Goal: Answer question/provide support

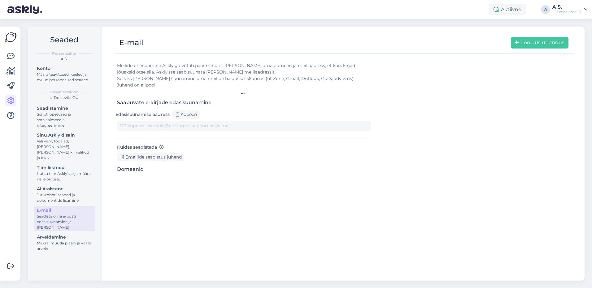
type input "[DOMAIN_NAME][EMAIL_ADDRESS][DOMAIN_NAME]"
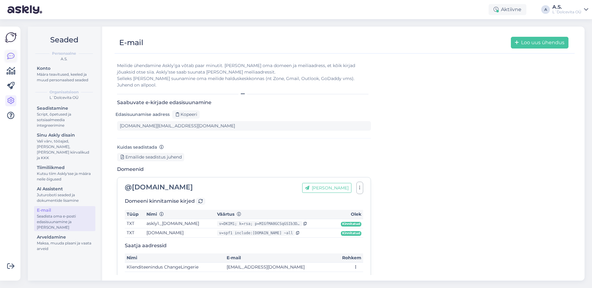
click at [9, 55] on icon at bounding box center [10, 56] width 7 height 7
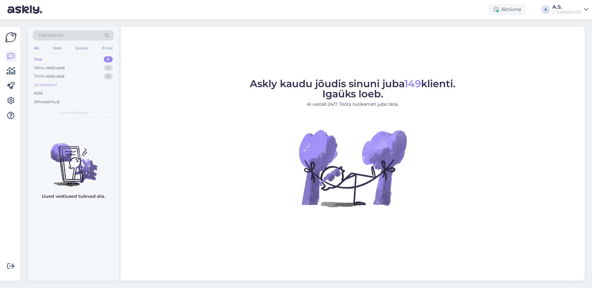
click at [45, 86] on div "AI Assistent" at bounding box center [45, 85] width 23 height 6
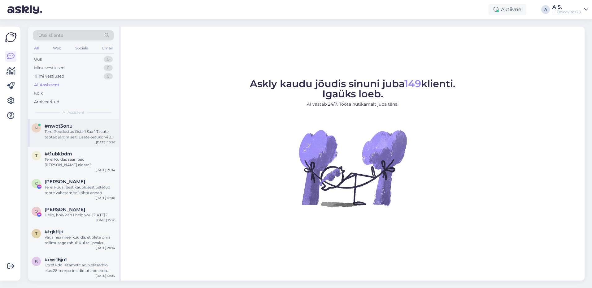
click at [69, 139] on div "Tere! Soodustus Osta 1 Saa 1 Tasuta töötab järgmiselt: Lisate ostukorvi 2 paari…" at bounding box center [80, 134] width 71 height 11
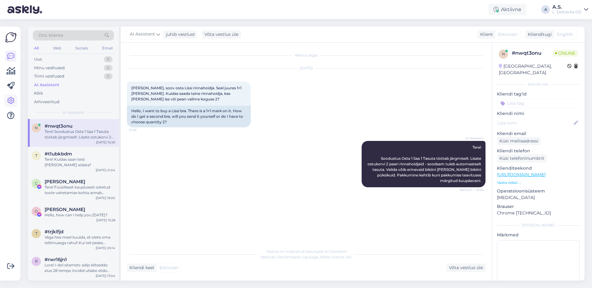
click at [11, 101] on icon at bounding box center [10, 100] width 7 height 7
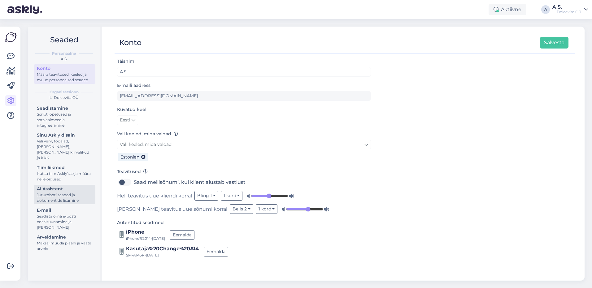
click at [67, 193] on div "Juturoboti seaded ja dokumentide lisamine" at bounding box center [65, 198] width 56 height 11
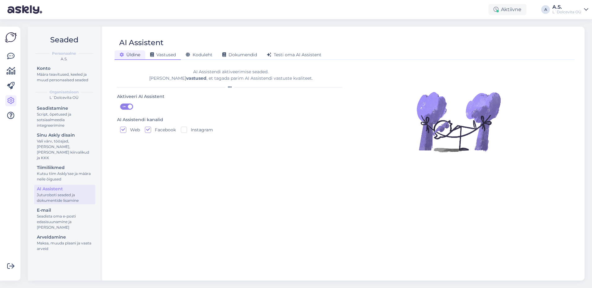
click at [164, 54] on span "Vastused" at bounding box center [163, 55] width 26 height 6
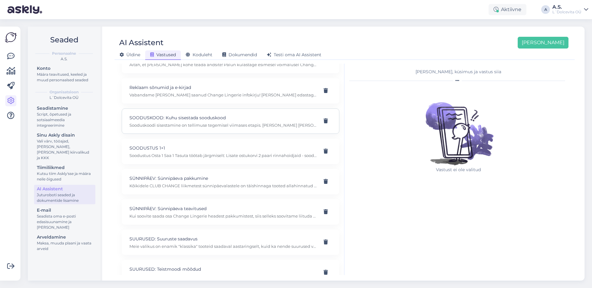
scroll to position [836, 0]
click at [199, 152] on p "Soodustus Osta 1 Saa 1 Tasuta töötab järgmiselt: Lisate ostukorvi 2 paari rinna…" at bounding box center [222, 154] width 187 height 6
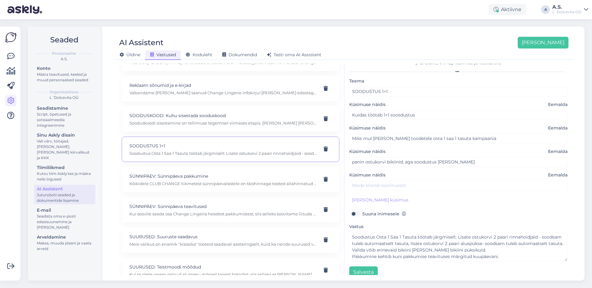
scroll to position [17, 0]
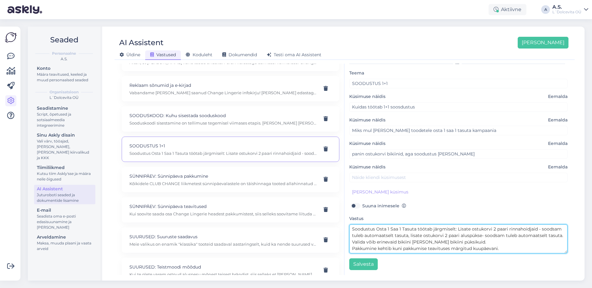
drag, startPoint x: 368, startPoint y: 241, endPoint x: 436, endPoint y: 240, distance: 67.8
click at [436, 240] on textarea "Soodustus Osta 1 Saa 1 Tasuta töötab järgmiselt: Lisate ostukorvi 2 paari rinna…" at bounding box center [458, 239] width 218 height 29
click at [504, 242] on textarea "Soodustus Osta 1 Saa 1 Tasuta töötab järgmiselt: Lisate ostukorvi 2 paari rinna…" at bounding box center [458, 239] width 218 height 29
drag, startPoint x: 462, startPoint y: 242, endPoint x: 448, endPoint y: 242, distance: 14.2
click at [448, 242] on textarea "Soodustus Osta 1 Saa 1 Tasuta töötab järgmiselt: Lisate ostukorvi 2 paari rinna…" at bounding box center [458, 239] width 218 height 29
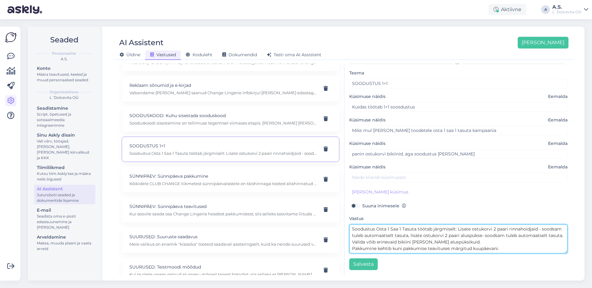
drag, startPoint x: 429, startPoint y: 242, endPoint x: 414, endPoint y: 244, distance: 14.5
click at [414, 244] on textarea "Soodustus Osta 1 Saa 1 Tasuta töötab järgmiselt: Lisate ostukorvi 2 paari rinna…" at bounding box center [458, 239] width 218 height 29
drag, startPoint x: 442, startPoint y: 241, endPoint x: 415, endPoint y: 244, distance: 26.5
click at [415, 244] on textarea "Soodustus Osta 1 Saa 1 Tasuta töötab järgmiselt: Lisate ostukorvi 2 paari rinna…" at bounding box center [458, 239] width 218 height 29
click at [479, 240] on textarea "Soodustus Osta 1 Saa 1 Tasuta töötab järgmiselt: Lisate ostukorvi 2 paari rinna…" at bounding box center [458, 239] width 218 height 29
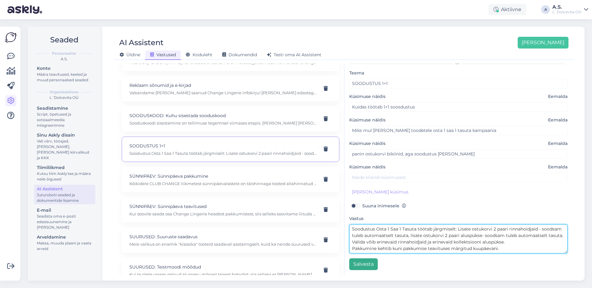
type textarea "Soodustus Osta 1 Saa 1 Tasuta töötab järgmiselt: Lisate ostukorvi 2 paari rinna…"
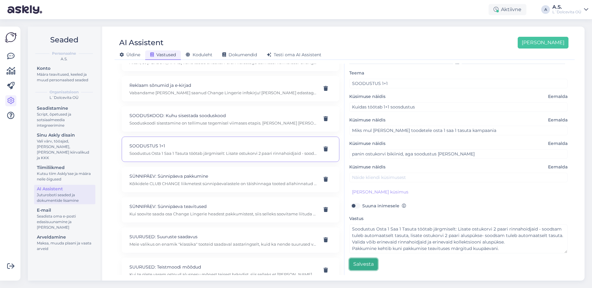
click at [365, 266] on button "Salvesta" at bounding box center [363, 265] width 28 height 12
click at [14, 57] on icon at bounding box center [10, 56] width 7 height 7
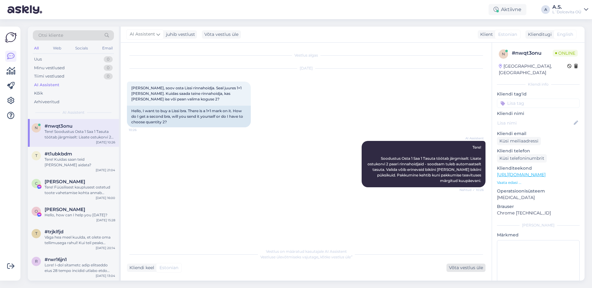
click at [457, 269] on div "Võta vestlus üle" at bounding box center [465, 268] width 39 height 8
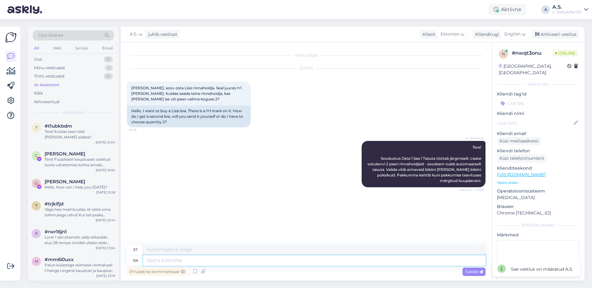
click at [224, 265] on textarea at bounding box center [314, 261] width 342 height 11
type textarea "Tere,"
type textarea "Tere, automaatvastuses"
type textarea "Tere, automaatvastused"
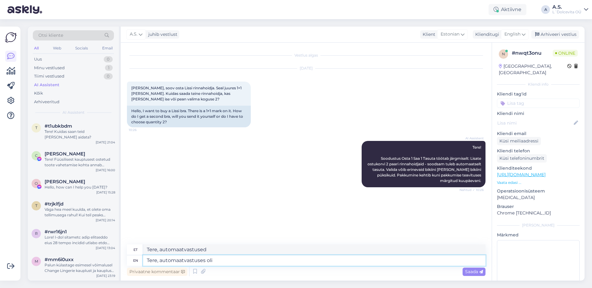
type textarea "Tere, automaatvastuses oli"
type textarea "Tere, automaatvastuses oli väike"
type textarea "Tere, automaatvastus oli väike"
type textarea "Tere, automaatvastuses oli väike viga."
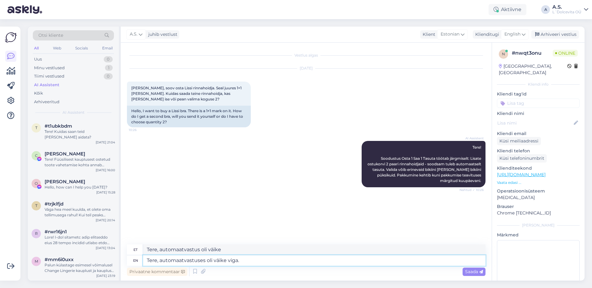
type textarea "Tere, automaatvastus oli väike viga."
drag, startPoint x: 481, startPoint y: 169, endPoint x: 381, endPoint y: 171, distance: 100.0
click at [381, 171] on span "Tere! Soodustus Osta 1 Saa 1 Tasuta töötab järgmiselt: Lisate ostukorvi 2 paari…" at bounding box center [424, 164] width 115 height 38
click at [245, 260] on textarea "Tere, automaatvastuses oli väike viga." at bounding box center [314, 261] width 342 height 11
paste textarea "BSimage123"
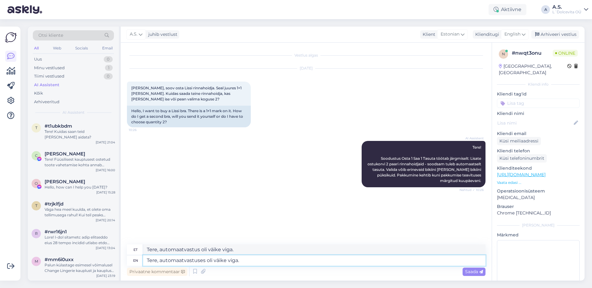
type textarea "Tere, automaatvastuses oli väike viga. BSimage123"
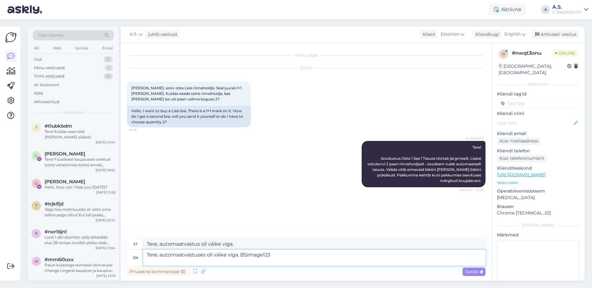
type textarea "Tere, automaatvastus oli väike viga. BSimage123"
drag, startPoint x: 271, startPoint y: 256, endPoint x: 241, endPoint y: 255, distance: 29.4
click at [241, 255] on textarea "Tere, automaatvastuses oli väike viga. BSimage123" at bounding box center [314, 258] width 342 height 16
type textarea "Tere, automaatvastuses oli väike viga."
type textarea "Tere, automaatvastus oli väike viga."
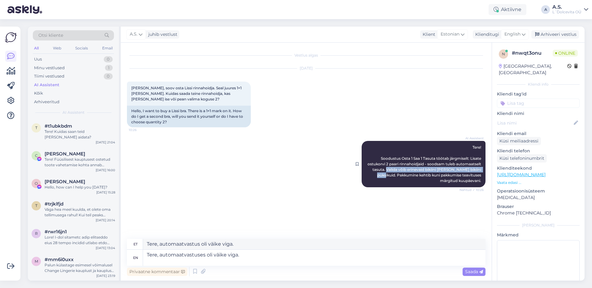
drag, startPoint x: 480, startPoint y: 170, endPoint x: 380, endPoint y: 171, distance: 100.3
click at [380, 171] on span "Tere! Soodustus Osta 1 Saa 1 Tasuta töötab järgmiselt: Lisate ostukorvi 2 paari…" at bounding box center [424, 164] width 115 height 38
copy span "Valida võib erinevaid bikiini [PERSON_NAME] bikiini püksikuid"
click at [248, 255] on textarea "Tere, automaatvastuses oli väike viga." at bounding box center [314, 258] width 342 height 16
paste textarea "Valida võib erinevaid bikiini [PERSON_NAME] bikiini püksikuid"
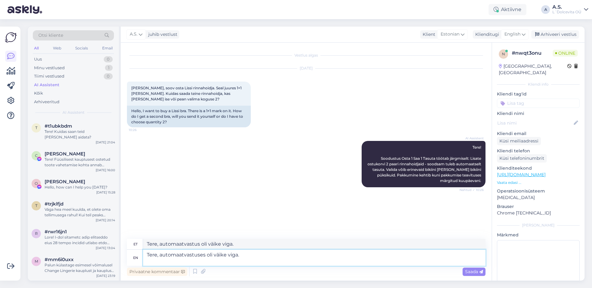
type textarea "Tere, automaatvastuses oli väike viga. Valida võib erinevaid bikiini [PERSON_NA…"
type textarea "Tere, automaatvastus oli väike viga. Valida võib erinevaid bikiini [PERSON_NAME…"
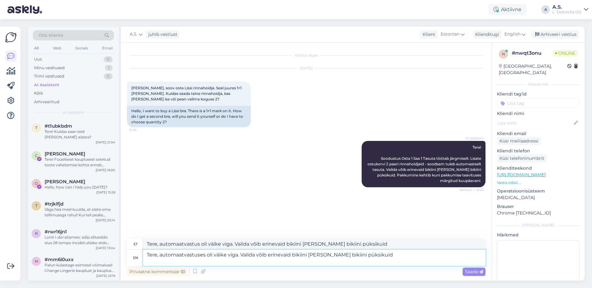
click at [301, 253] on textarea "Tere, automaatvastuses oli väike viga. Valida võib erinevaid bikiini [PERSON_NA…" at bounding box center [314, 258] width 342 height 16
drag, startPoint x: 323, startPoint y: 253, endPoint x: 291, endPoint y: 253, distance: 32.2
click at [291, 253] on textarea "Tere, automaatvastuses oli väike viga. Valida võib erinevaid bikiini [PERSON_NA…" at bounding box center [314, 258] width 342 height 16
type textarea "Tere, automaatvastuses oli väike viga. Valida võib erinevaidrinnahoidj ja bikii…"
type textarea "Tere, automaatvastus oli väike viga. Valida võib erinevaidrinnahoidju ja bikiin…"
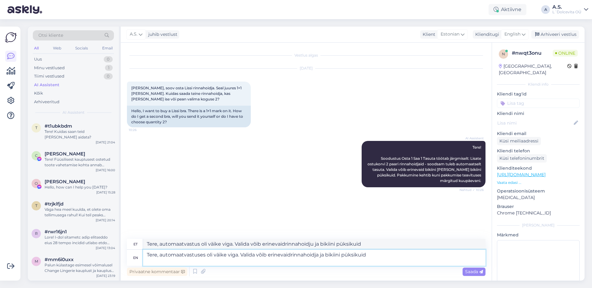
type textarea "Tere, automaatvastuses oli väike viga. Valida võib erinevaidrinnahoidjai ja bik…"
type textarea "Tere, automaatvastus oli väike viga. Valida võib erinevaidrinnahoidj ja bikiini…"
type textarea "Tere, automaatvastuses oli väike viga. Valida võib erinevaidrinnahoidjaid ja bi…"
type textarea "Tere, automaatvastus oli väike viga. Valida võib erinevaidrinnahoidjaid ja biki…"
click at [290, 253] on textarea "Tere, automaatvastuses oli väike viga. Valida võib erinevaidrinnahoidjaid ja bi…" at bounding box center [314, 258] width 342 height 16
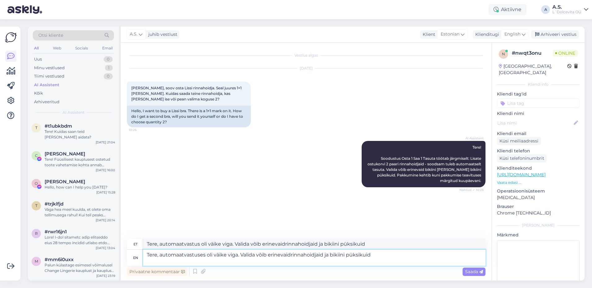
type textarea "Tere, automaatvastuses oli väike viga. Valida võib erinevaid rinnahoidjaid ja b…"
type textarea "Tere, automaatvastus oli väike viga. Valida võib erinevaid rinnahoidjaid ja bik…"
drag, startPoint x: 347, startPoint y: 257, endPoint x: 332, endPoint y: 256, distance: 14.9
click at [332, 256] on textarea "Tere, automaatvastuses oli väike viga. Valida võib erinevaid rinnahoidjaid ja b…" at bounding box center [314, 258] width 342 height 16
type textarea "Tere, automaatvastuses oli väike viga. Valida võib erinevaid rinnahoidjaid ja e…"
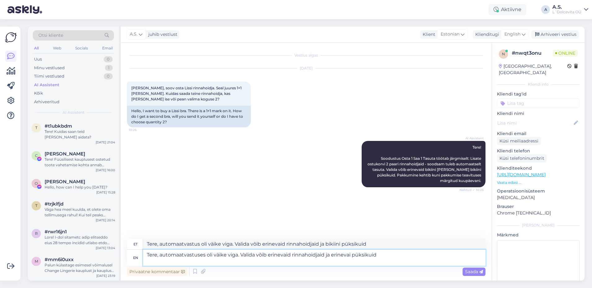
type textarea "Tere, automaatvastus oli väike viga. Valida võib erinevaid rinnahoidjaid ja eri…"
type textarea "Tere, automaatvastuses oli väike viga. Valida võib erinevaid rinnahoidjaid ja e…"
type textarea "Tere, automaatvastus oli väike viga. Valida võib erinevaid rinnahoidjaid ja eri…"
click at [413, 255] on textarea "Tere, automaatvastuses oli väike viga. Valida võib erinevaid rinnahoidjaid ja e…" at bounding box center [314, 258] width 342 height 16
type textarea "Tere, automaatvastuses oli väike viga. Valida võib erinevaid rinnahoidjaid ja e…"
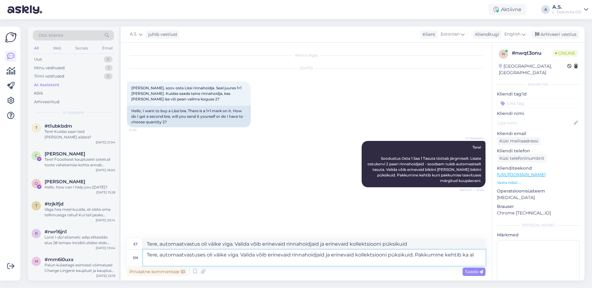
type textarea "Tere, automaatvastus oli väike viga. Valida võib erinevaid rinnahoidjaid ja eri…"
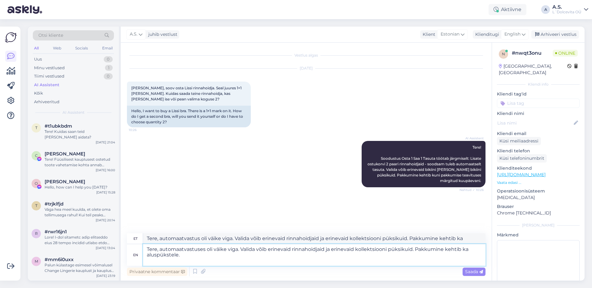
type textarea "Tere, automaatvastuses oli väike viga. Valida võib erinevaid rinnahoidjaid ja e…"
type textarea "Tere, automaatvastus oli väike viga. Valida võib erinevaid rinnahoidjaid ja eri…"
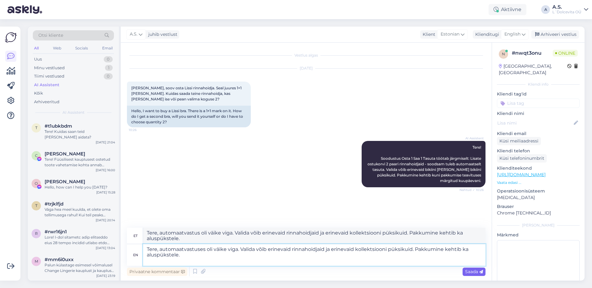
type textarea "Tere, automaatvastuses oli väike viga. Valida võib erinevaid rinnahoidjaid ja e…"
click at [471, 272] on span "Saada" at bounding box center [474, 272] width 18 height 6
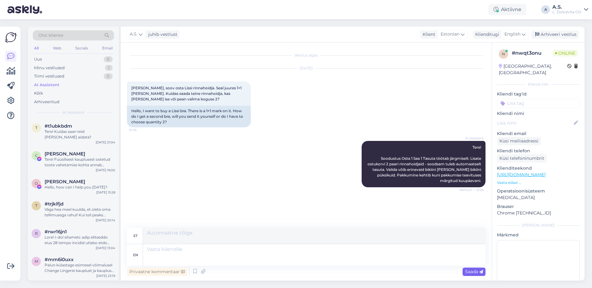
scroll to position [15, 0]
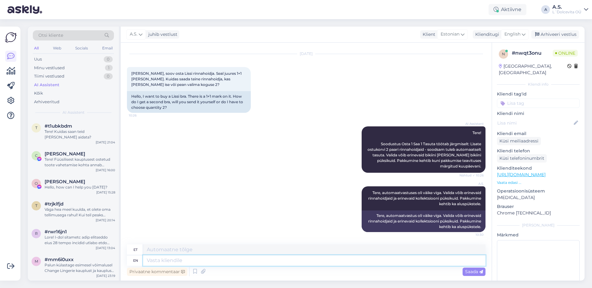
click at [213, 263] on textarea at bounding box center [314, 261] width 342 height 11
type textarea "O"
type textarea "Ü"
type textarea "Pakkumine ei"
type textarea "Pakkumine"
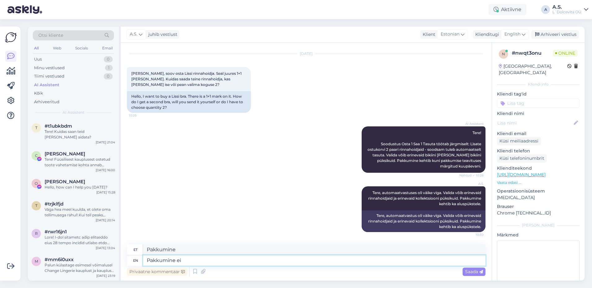
type textarea "Pakkumine ei k"
type textarea "Pakkumine ei"
type textarea "Pakkumine ei kehti"
type textarea "Pakkumine ei kehti bikiinidele"
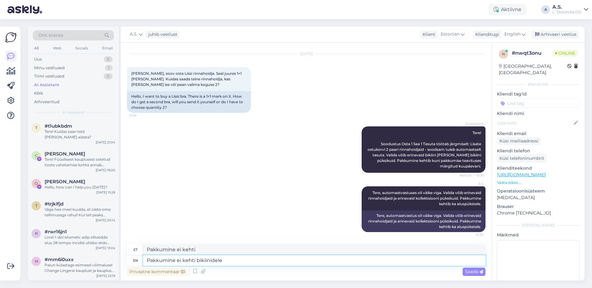
type textarea "Pakkumine ei kehti bikiinidele"
type textarea "Pakkumine ei kehti bikiinidele."
type textarea "Pakkumine ei kehti bikiinidele. Vabandame"
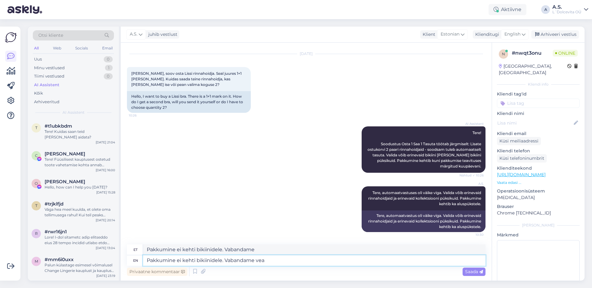
type textarea "Pakkumine ei kehti bikiinidele. Vabandame vea t"
type textarea "Pakkumine ei kehti bikiinidele. Vabandame vea"
type textarea "Pakkumine ei kehti bikiinidele. Vabandame vea tõttu!"
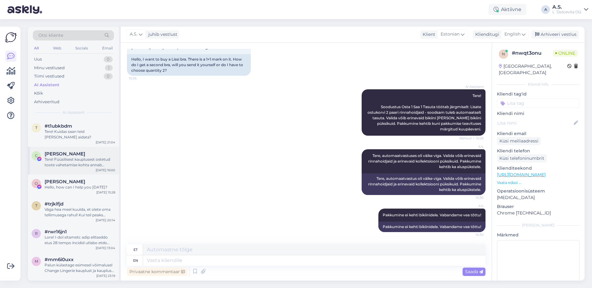
click at [52, 157] on div "Tere! Füüsilisest kauplusest ostetud toote vahetamise kohta annab hinnangu kaup…" at bounding box center [80, 162] width 71 height 11
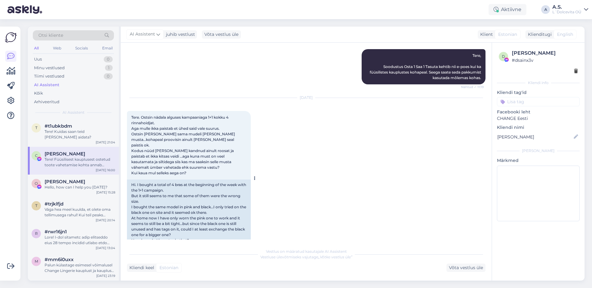
scroll to position [127, 0]
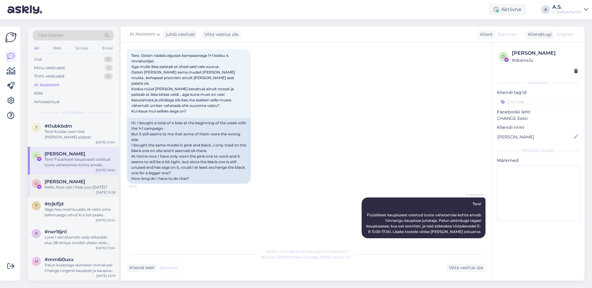
click at [74, 186] on div "O [PERSON_NAME] Hello, how can I help you [DATE]? [DATE] 15:28" at bounding box center [73, 186] width 91 height 22
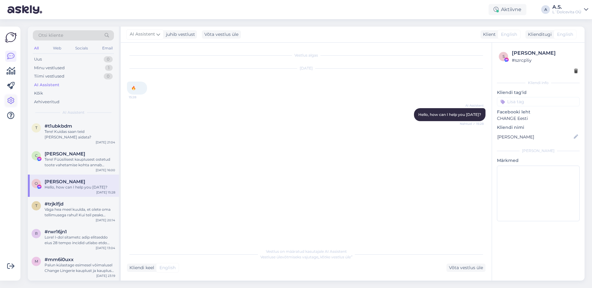
click at [7, 102] on link at bounding box center [10, 100] width 11 height 11
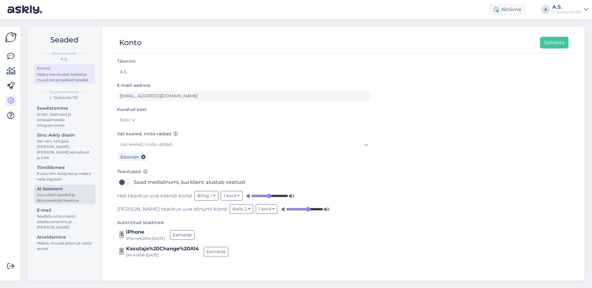
click at [51, 193] on div "Juturoboti seaded ja dokumentide lisamine" at bounding box center [65, 198] width 56 height 11
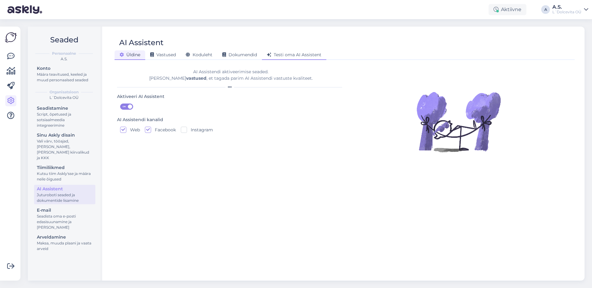
click at [301, 55] on span "Testi oma AI Assistent" at bounding box center [294, 55] width 54 height 6
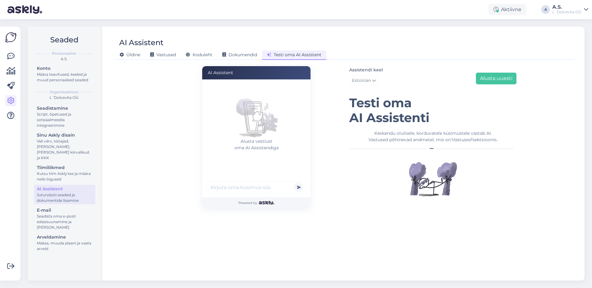
click at [232, 186] on input "text" at bounding box center [256, 187] width 101 height 12
type input "Kuidas ma saan tasuta rinnahoidja"
click at [294, 183] on button "submit" at bounding box center [298, 187] width 9 height 9
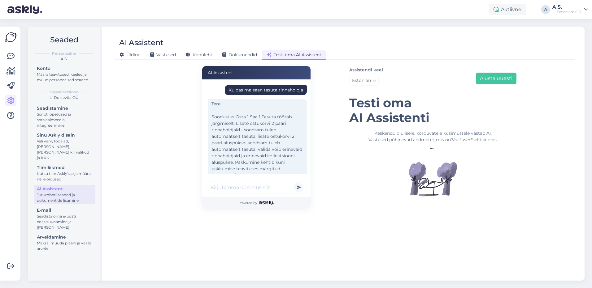
scroll to position [19, 0]
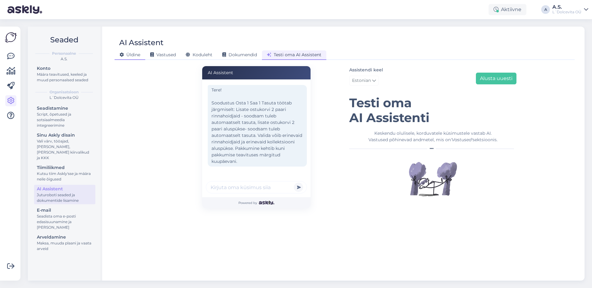
click at [134, 56] on span "Üldine" at bounding box center [129, 55] width 21 height 6
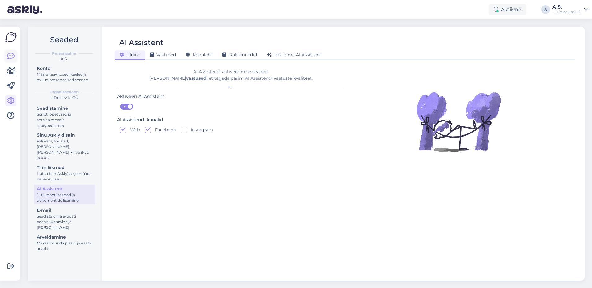
click at [12, 55] on icon at bounding box center [10, 56] width 7 height 7
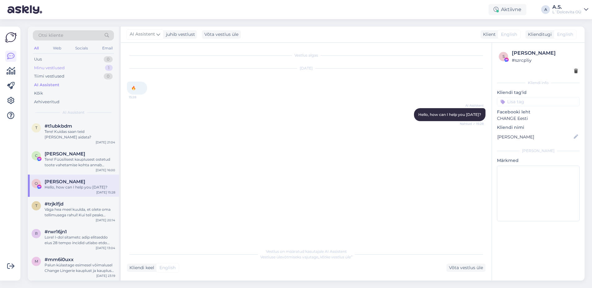
click at [81, 69] on div "Minu vestlused 1" at bounding box center [73, 68] width 81 height 9
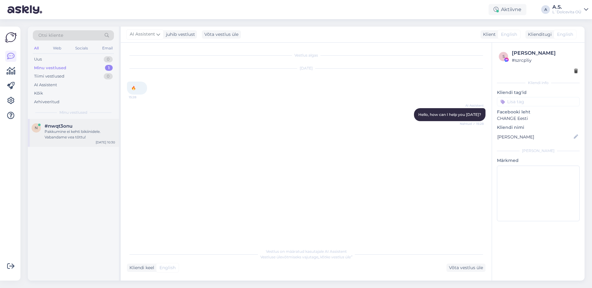
click at [79, 128] on div "#nwqt3onu" at bounding box center [80, 126] width 71 height 6
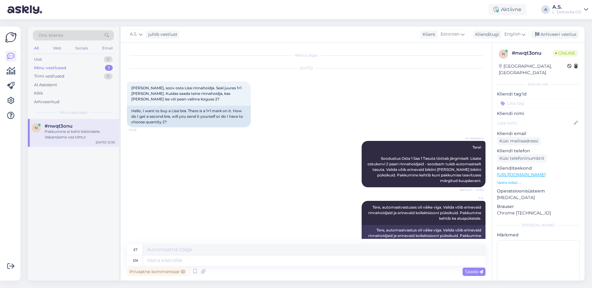
scroll to position [52, 0]
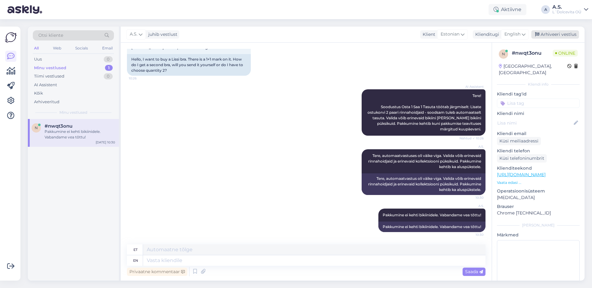
click at [553, 36] on div "Arhiveeri vestlus" at bounding box center [555, 34] width 48 height 8
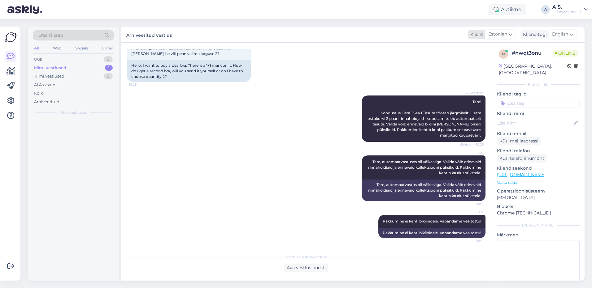
scroll to position [45, 0]
